Goal: Transaction & Acquisition: Purchase product/service

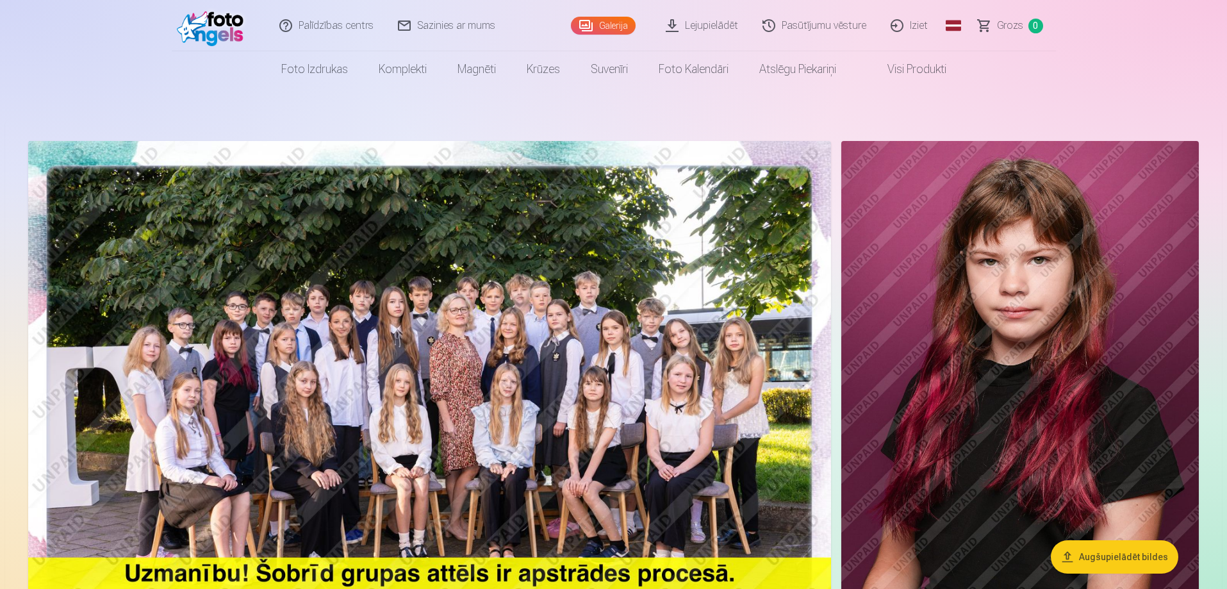
click at [955, 363] on img at bounding box center [1021, 409] width 358 height 536
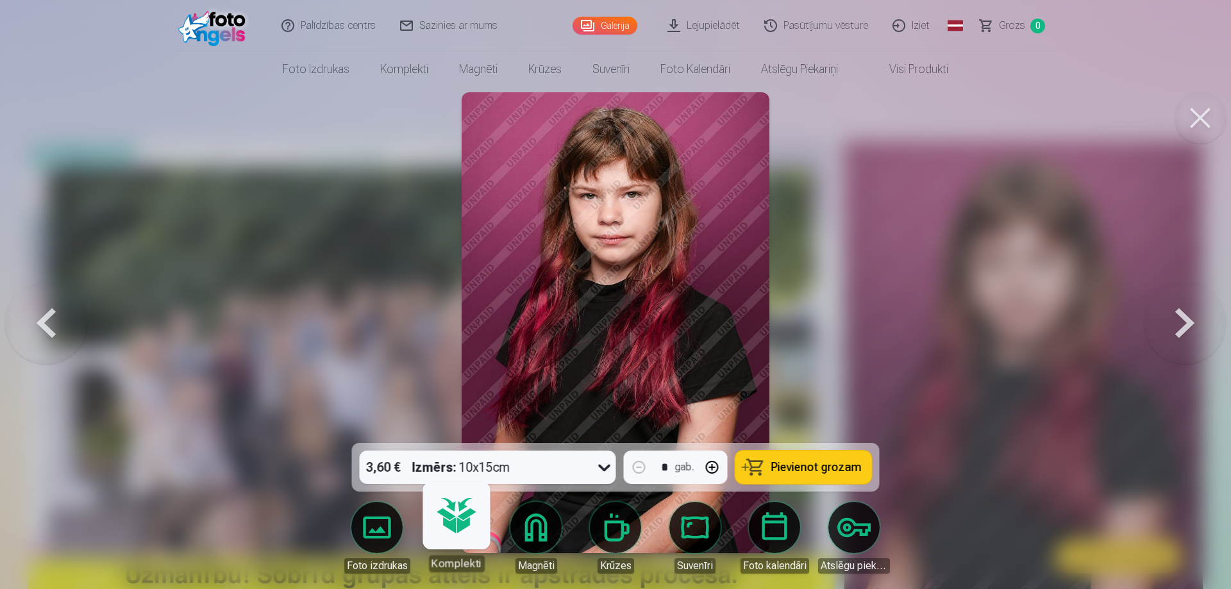
click at [450, 537] on link "Komplekti" at bounding box center [456, 532] width 79 height 79
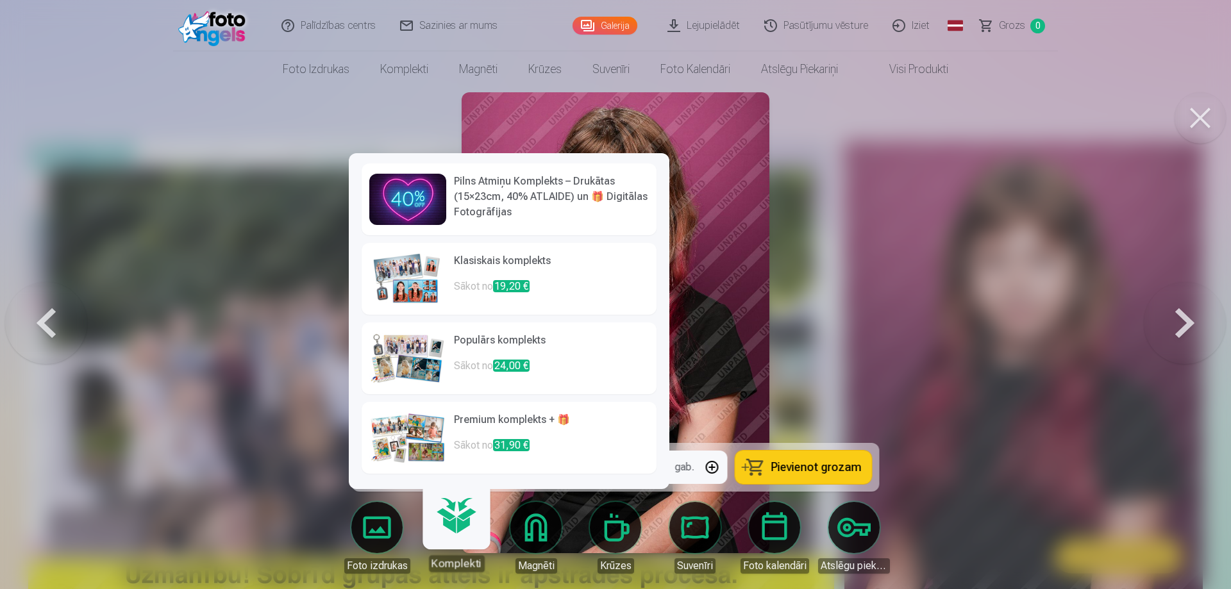
click at [483, 280] on p "Sākot no 19,20 €" at bounding box center [551, 292] width 195 height 26
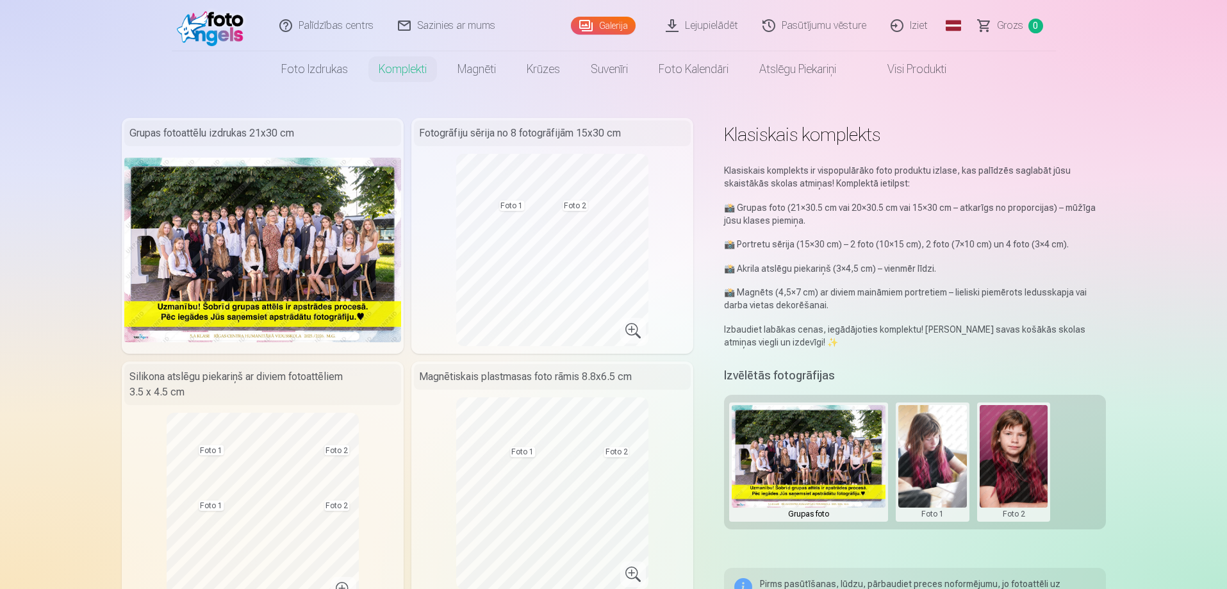
click at [1032, 461] on button at bounding box center [1014, 462] width 69 height 114
click at [1032, 461] on button "Nomainiet foto" at bounding box center [1013, 462] width 104 height 36
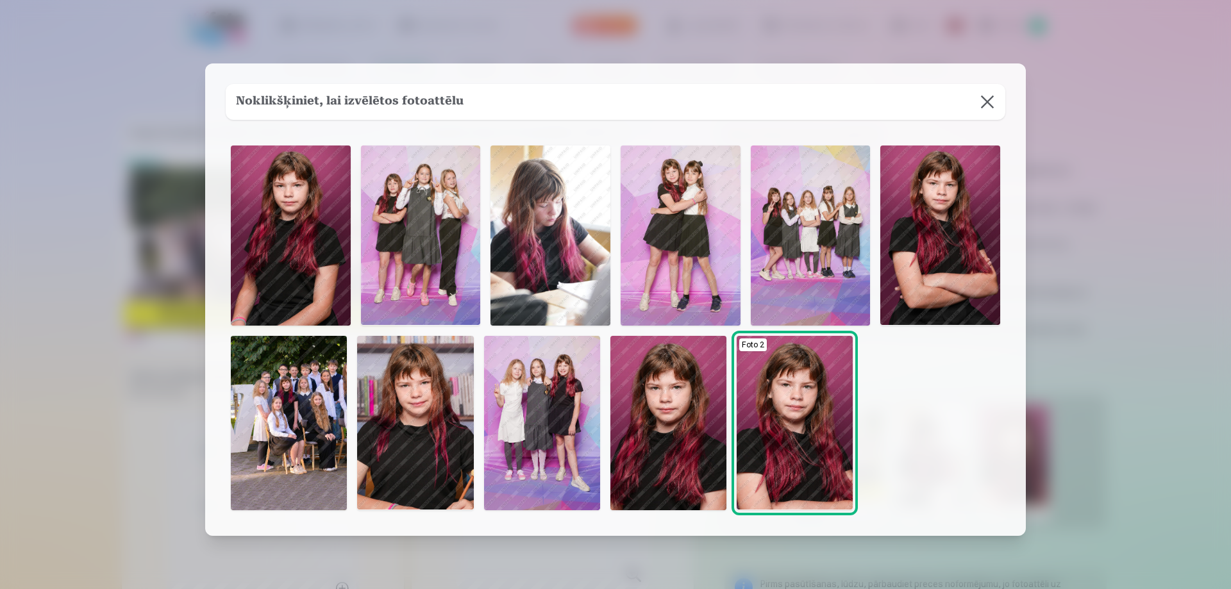
click at [990, 96] on button at bounding box center [987, 102] width 36 height 36
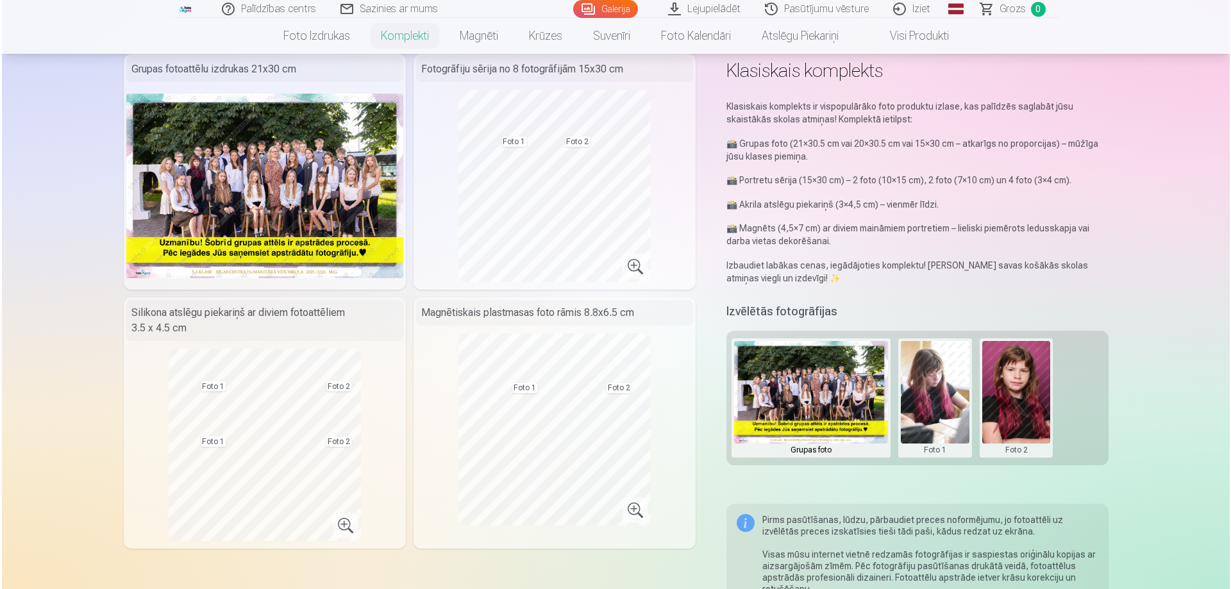
scroll to position [256, 0]
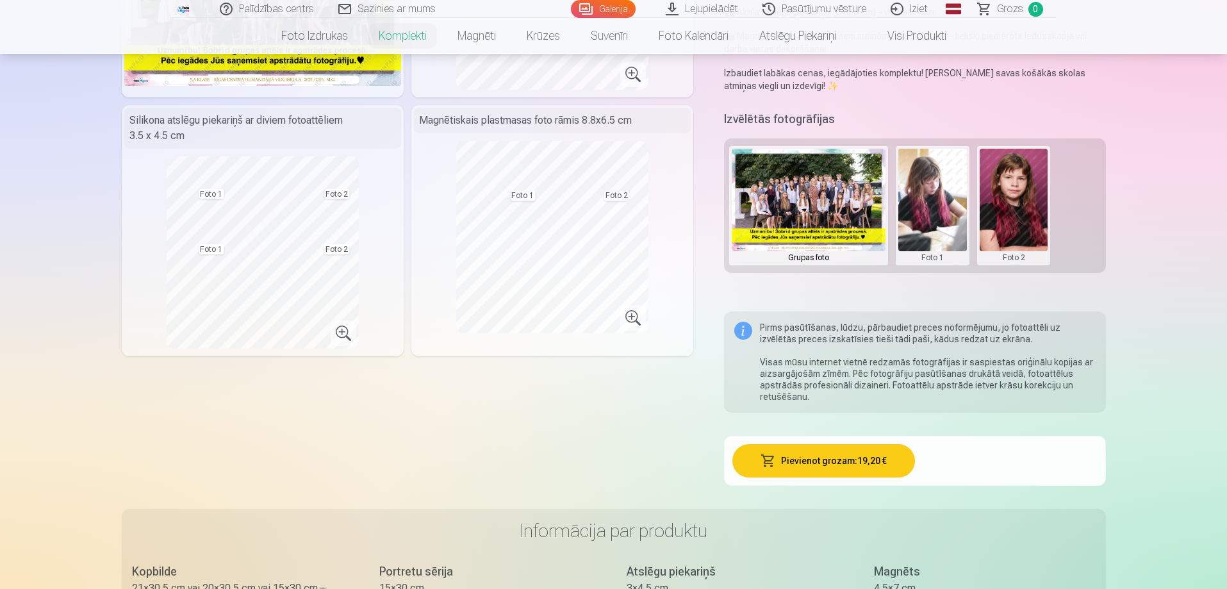
click at [861, 459] on button "Pievienot grozam : 19,20 €" at bounding box center [824, 460] width 183 height 33
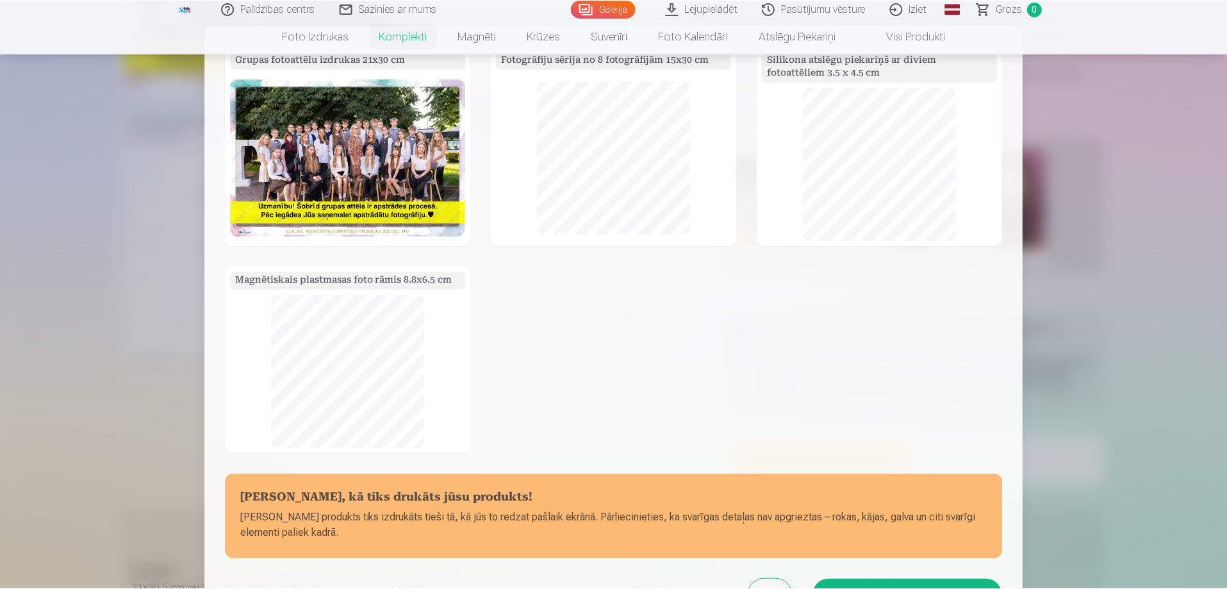
scroll to position [147, 0]
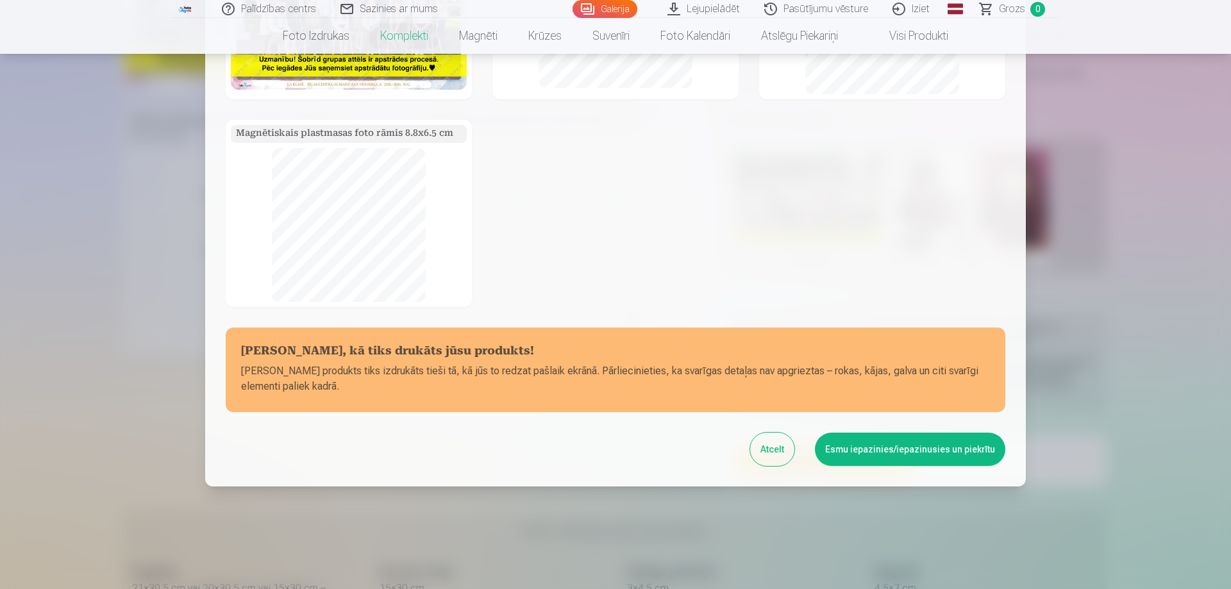
click at [916, 444] on button "Esmu iepazinies/iepazinusies un piekrītu" at bounding box center [910, 449] width 190 height 33
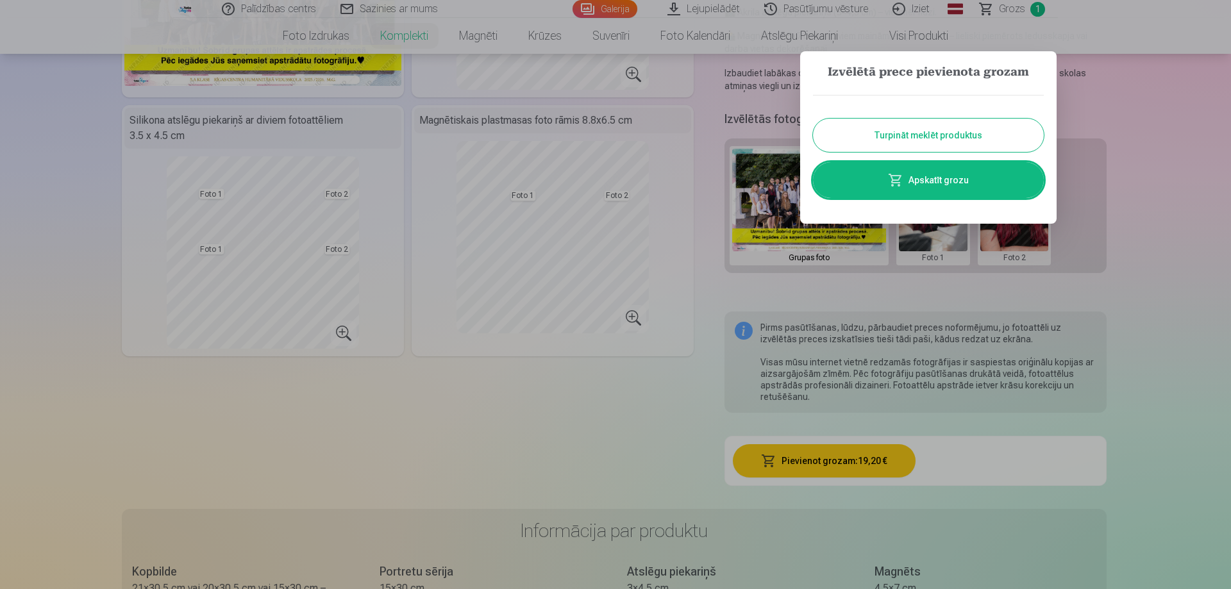
click at [961, 133] on button "Turpināt meklēt produktus" at bounding box center [928, 135] width 231 height 33
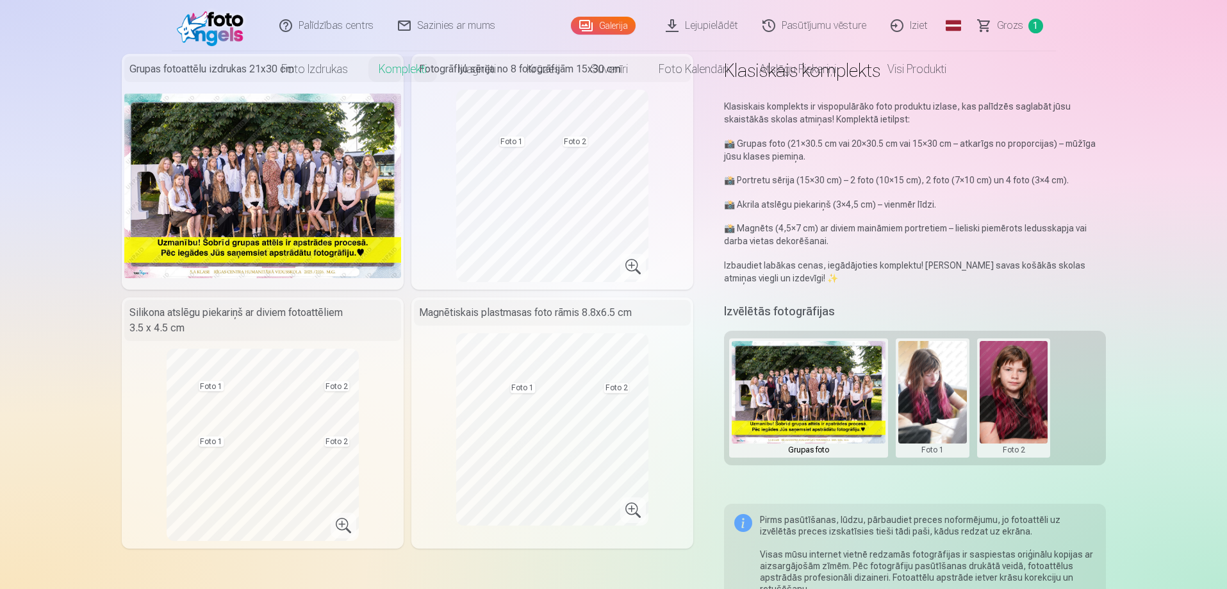
scroll to position [0, 0]
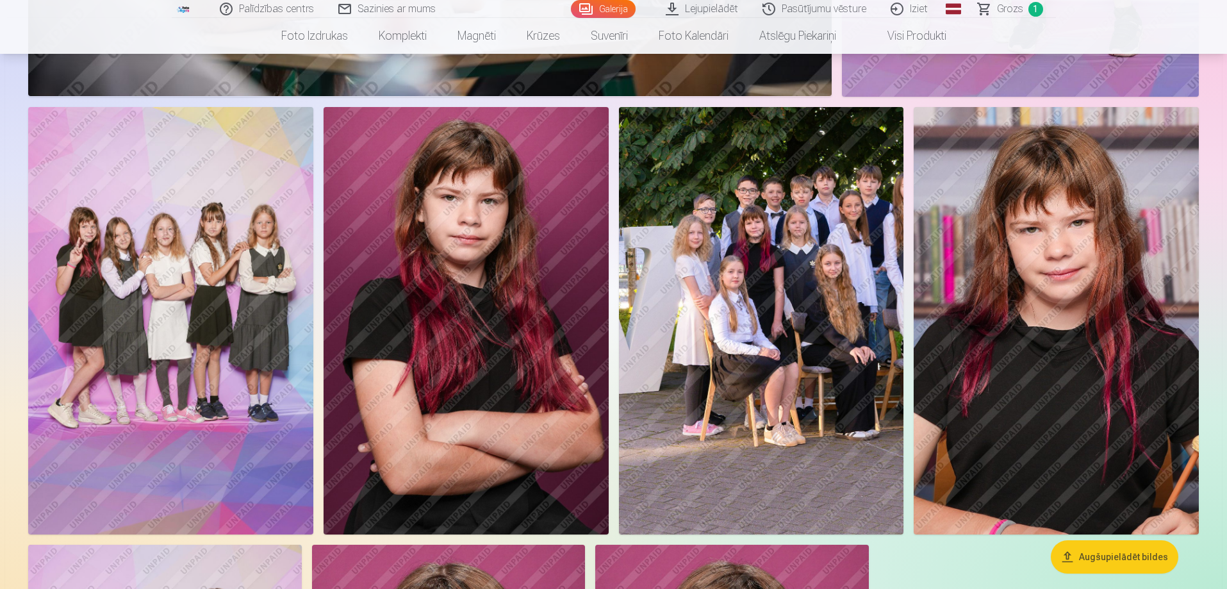
click at [126, 304] on img at bounding box center [170, 321] width 285 height 428
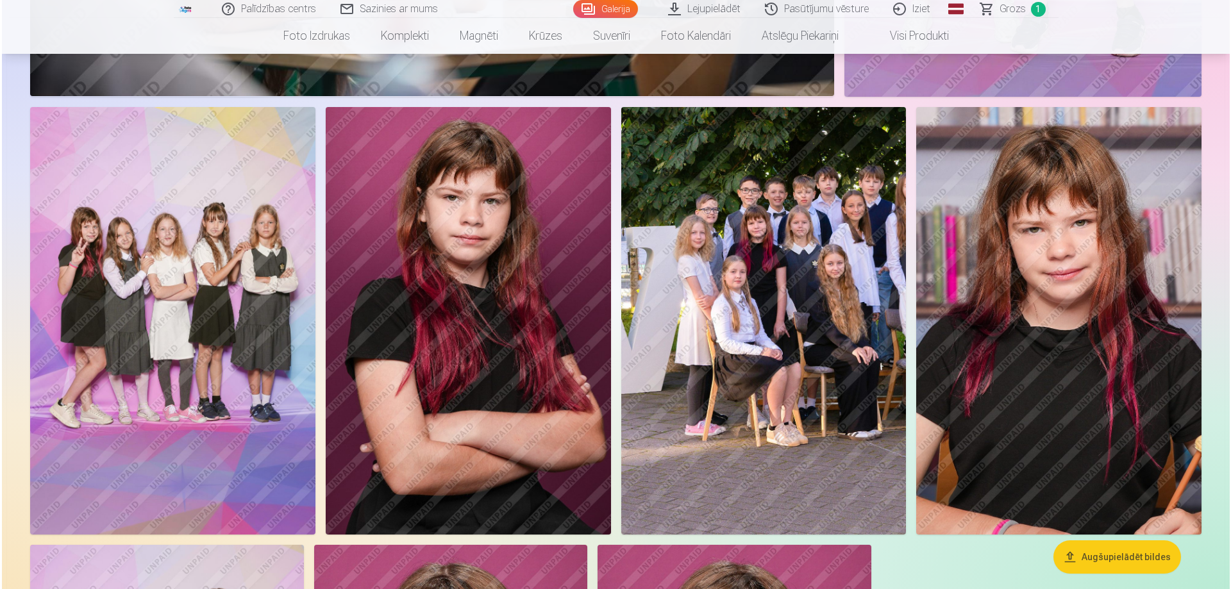
scroll to position [3597, 0]
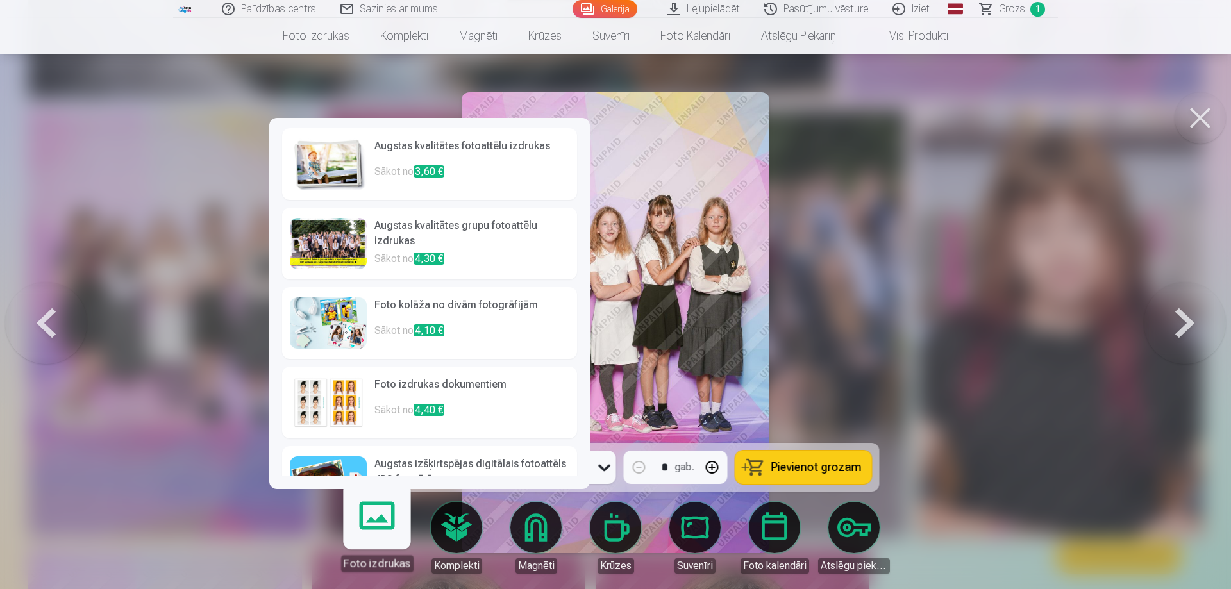
click at [378, 538] on link "Foto izdrukas" at bounding box center [376, 532] width 79 height 79
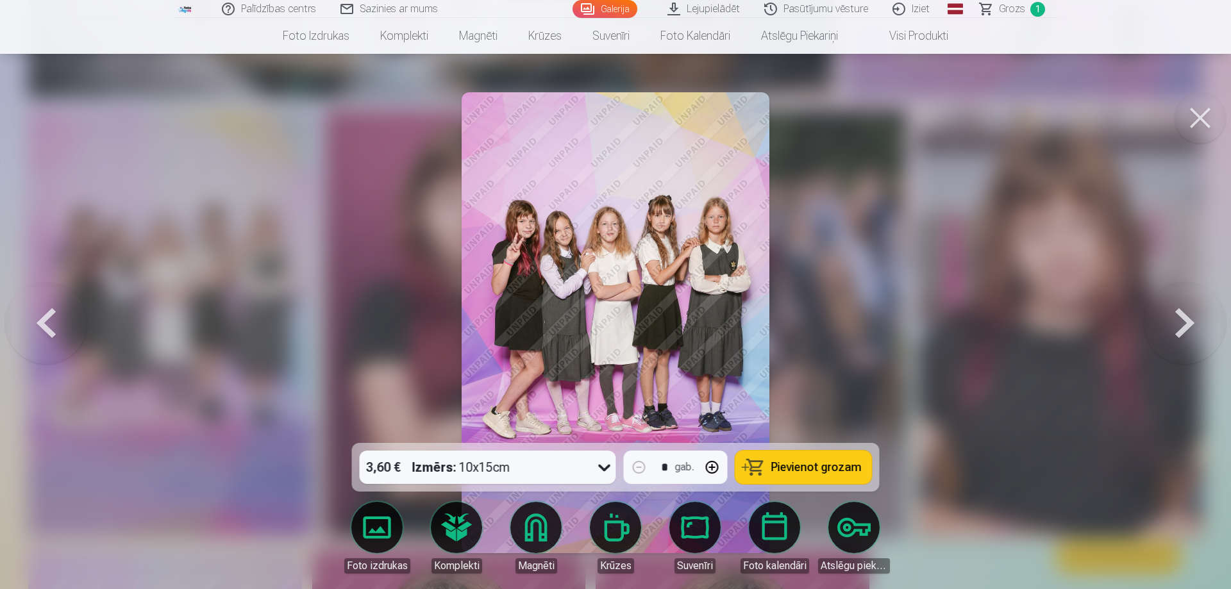
click at [830, 467] on span "Pievienot grozam" at bounding box center [816, 467] width 90 height 12
click at [52, 336] on button at bounding box center [46, 322] width 82 height 215
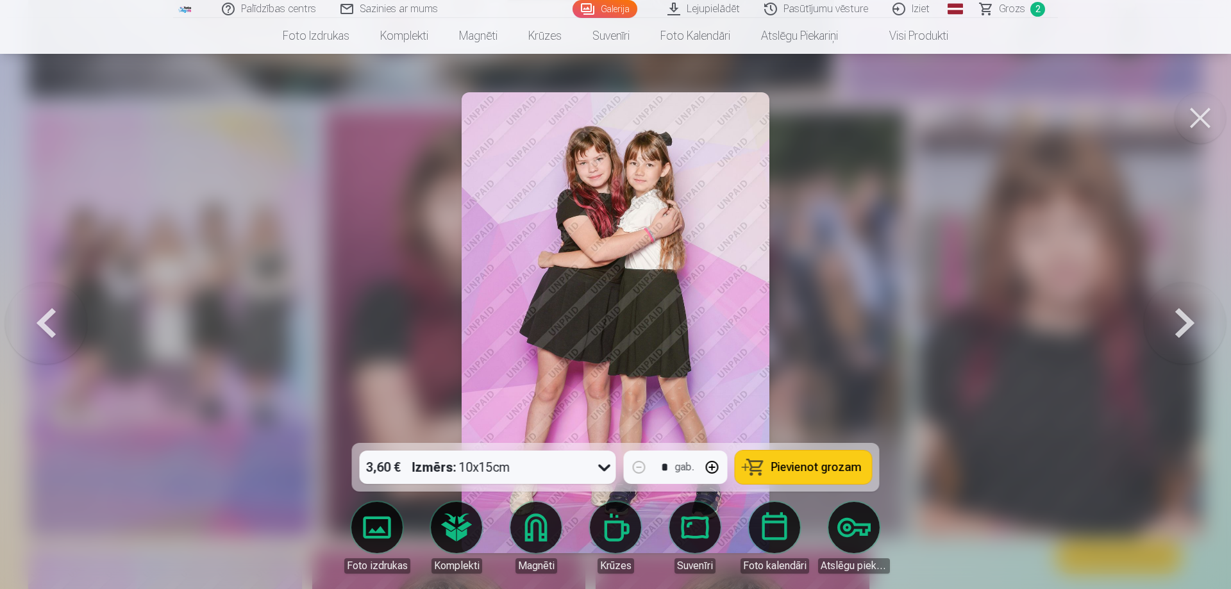
click at [806, 461] on span "Pievienot grozam" at bounding box center [816, 467] width 90 height 12
click at [987, 12] on link "Grozs 3" at bounding box center [1013, 9] width 90 height 18
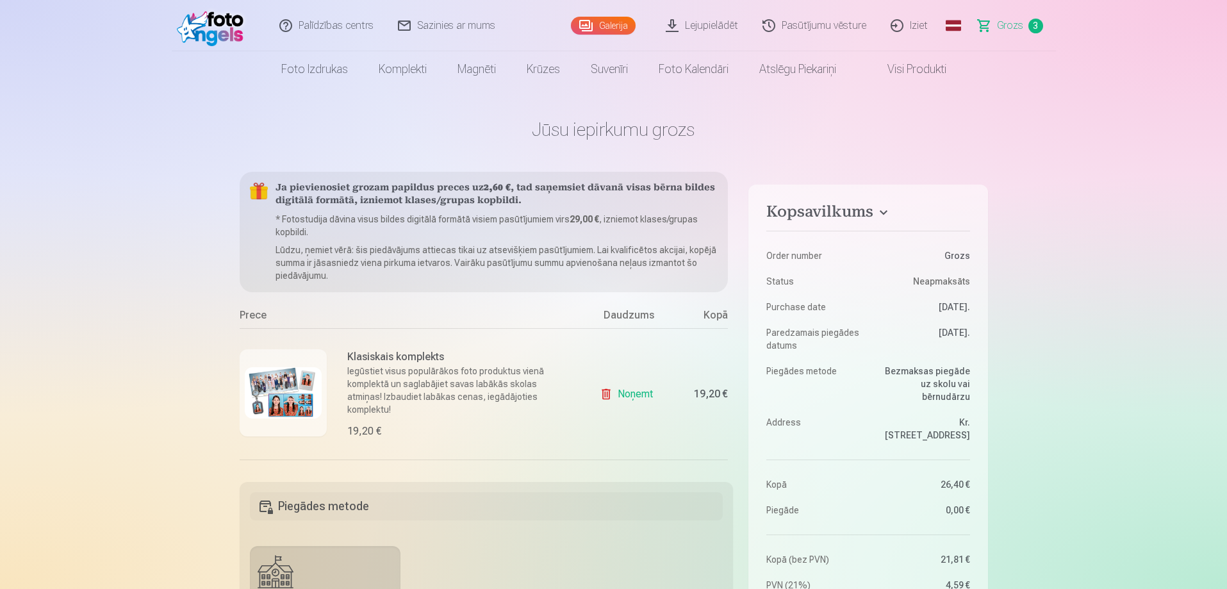
click at [927, 25] on link "Iziet" at bounding box center [910, 25] width 62 height 51
